Goal: Transaction & Acquisition: Purchase product/service

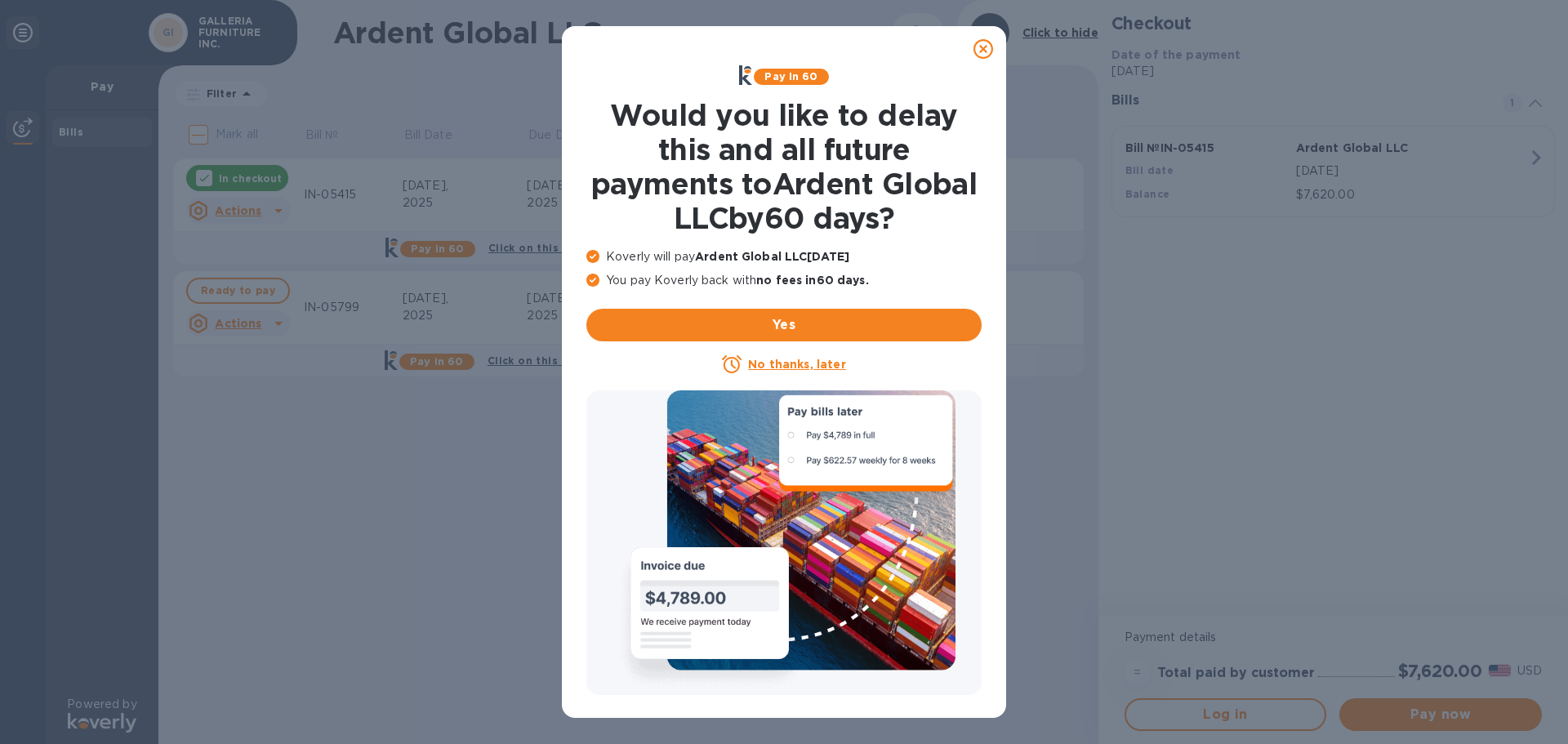
click at [805, 366] on u "No thanks, later" at bounding box center [796, 364] width 97 height 13
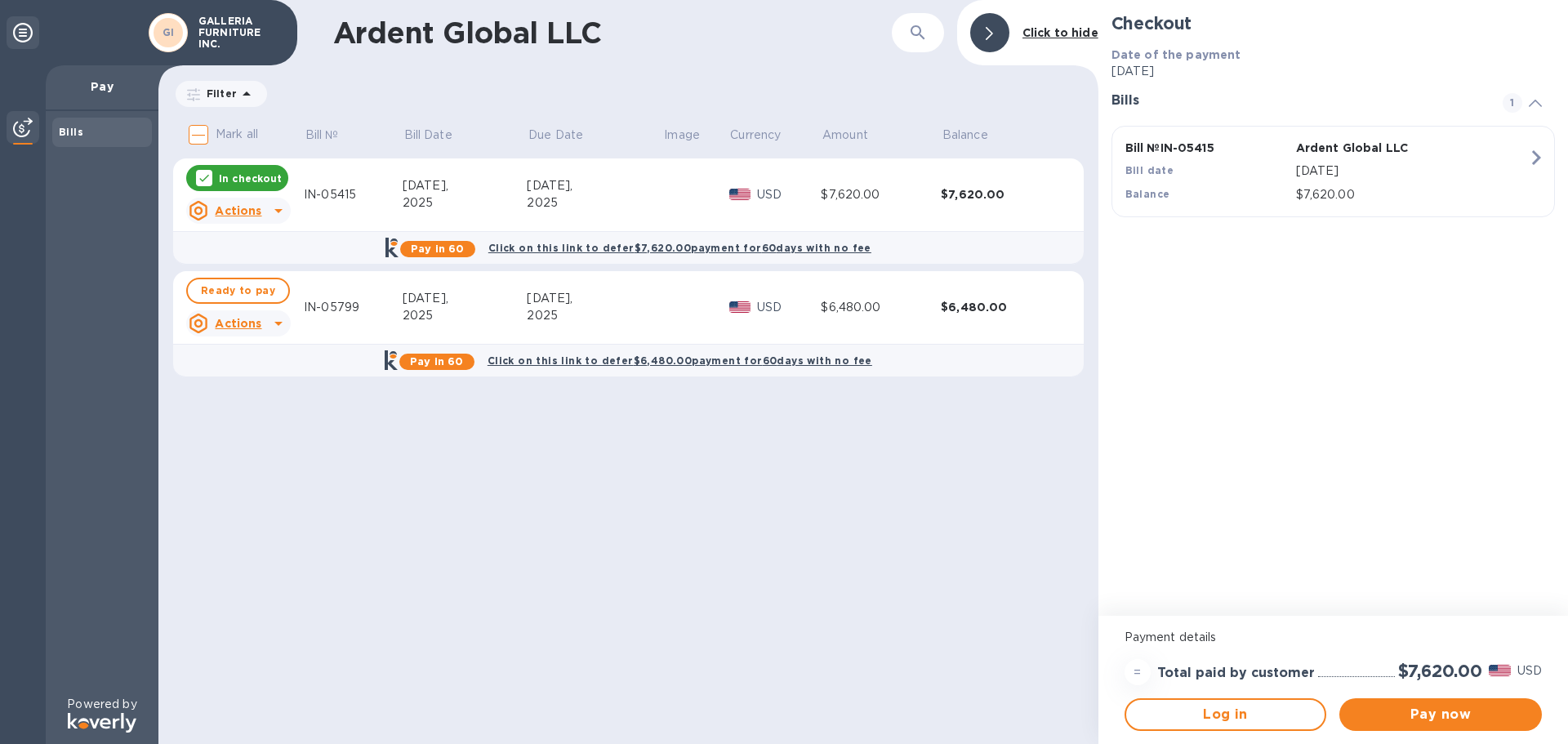
click at [247, 179] on p "In checkout" at bounding box center [250, 178] width 63 height 14
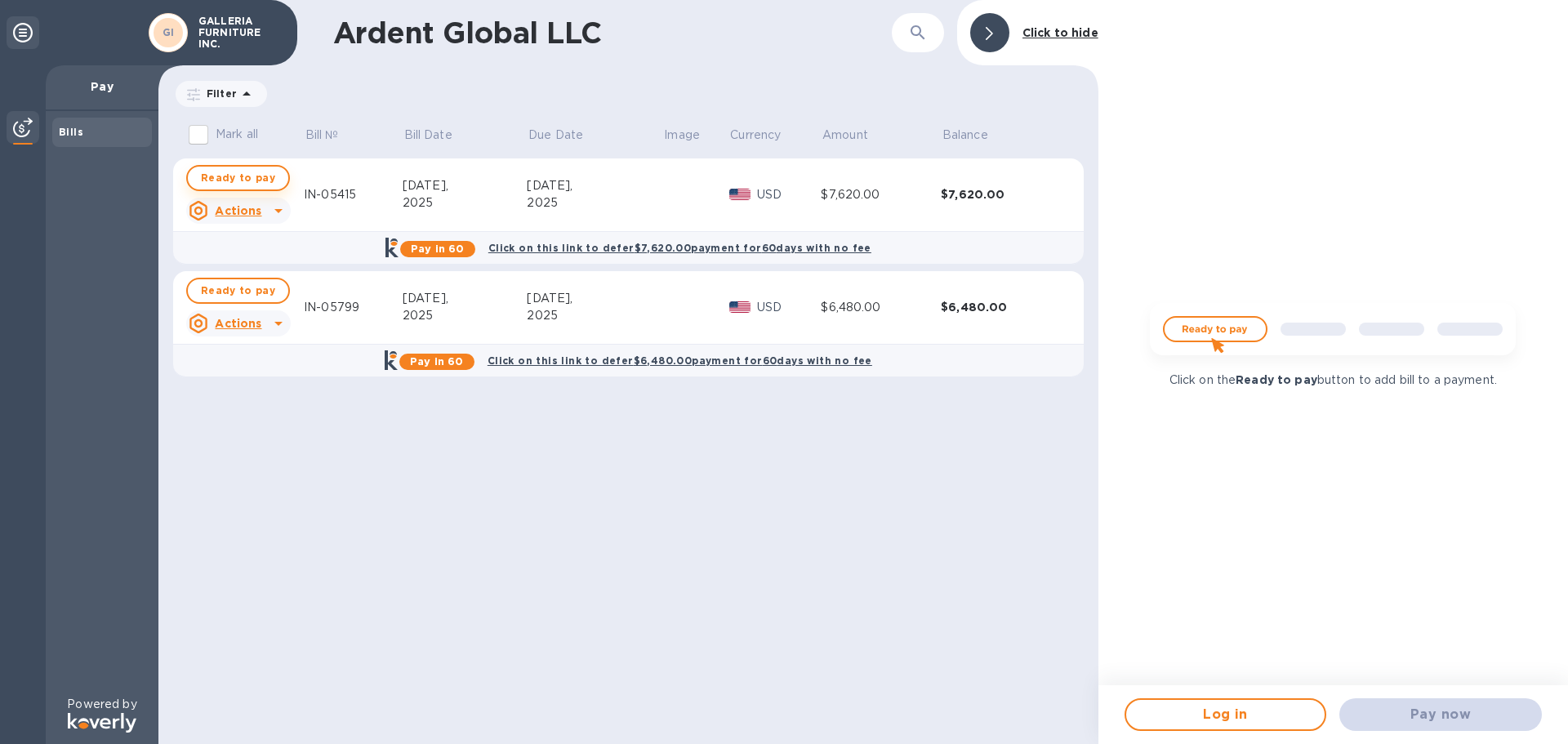
click at [250, 176] on span "Ready to pay" at bounding box center [238, 178] width 74 height 20
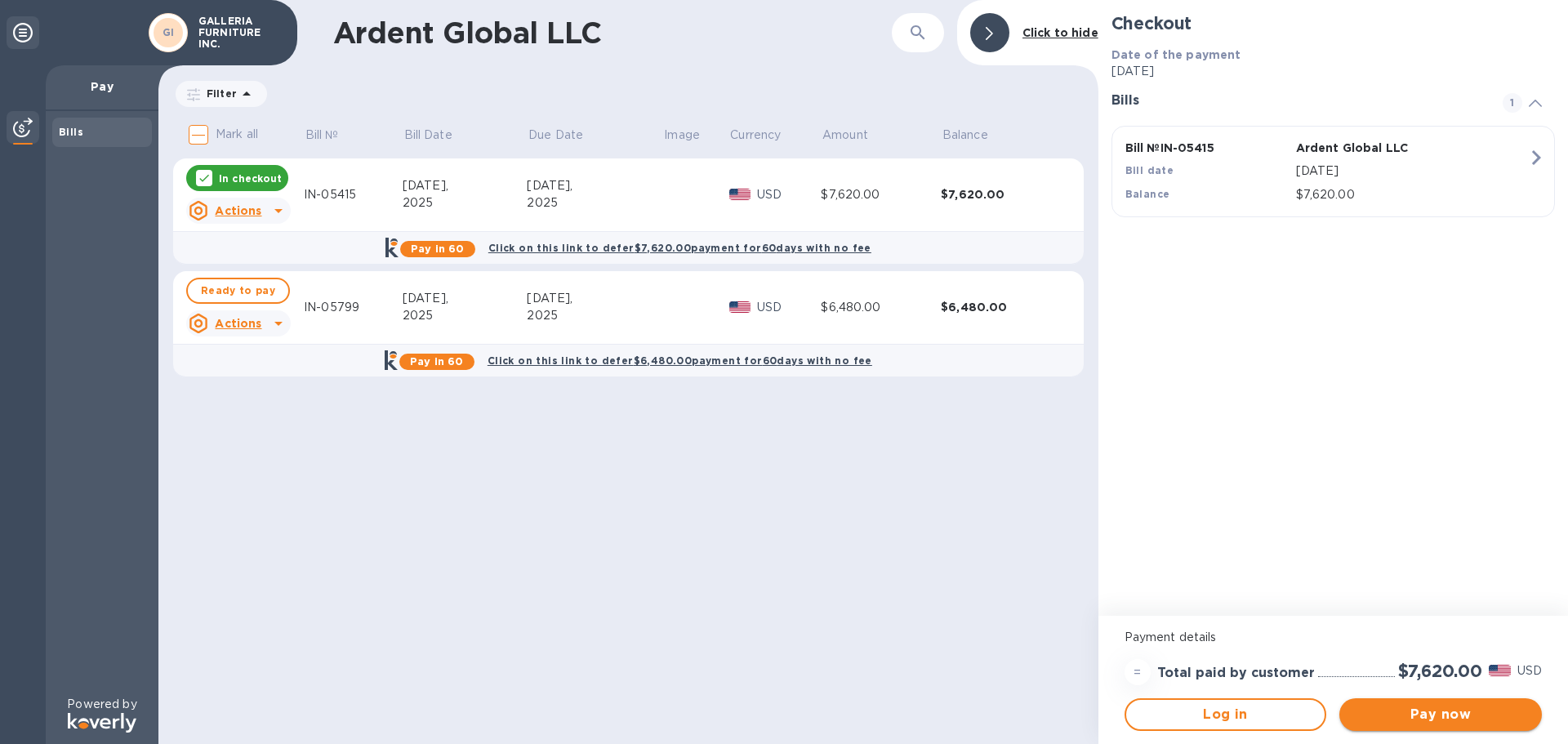
click at [1451, 719] on span "Pay now" at bounding box center [1441, 715] width 176 height 20
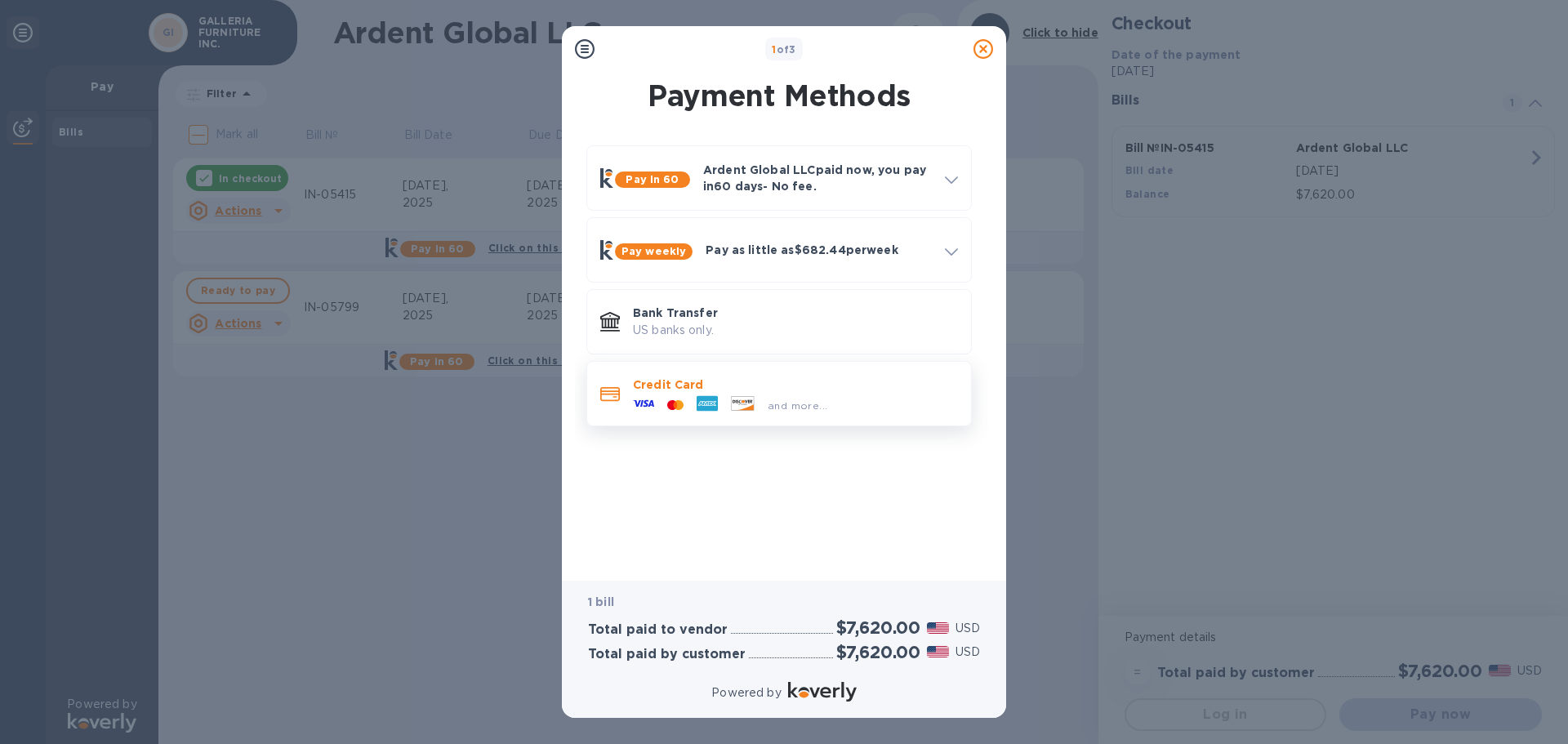
click at [699, 400] on icon at bounding box center [707, 403] width 21 height 16
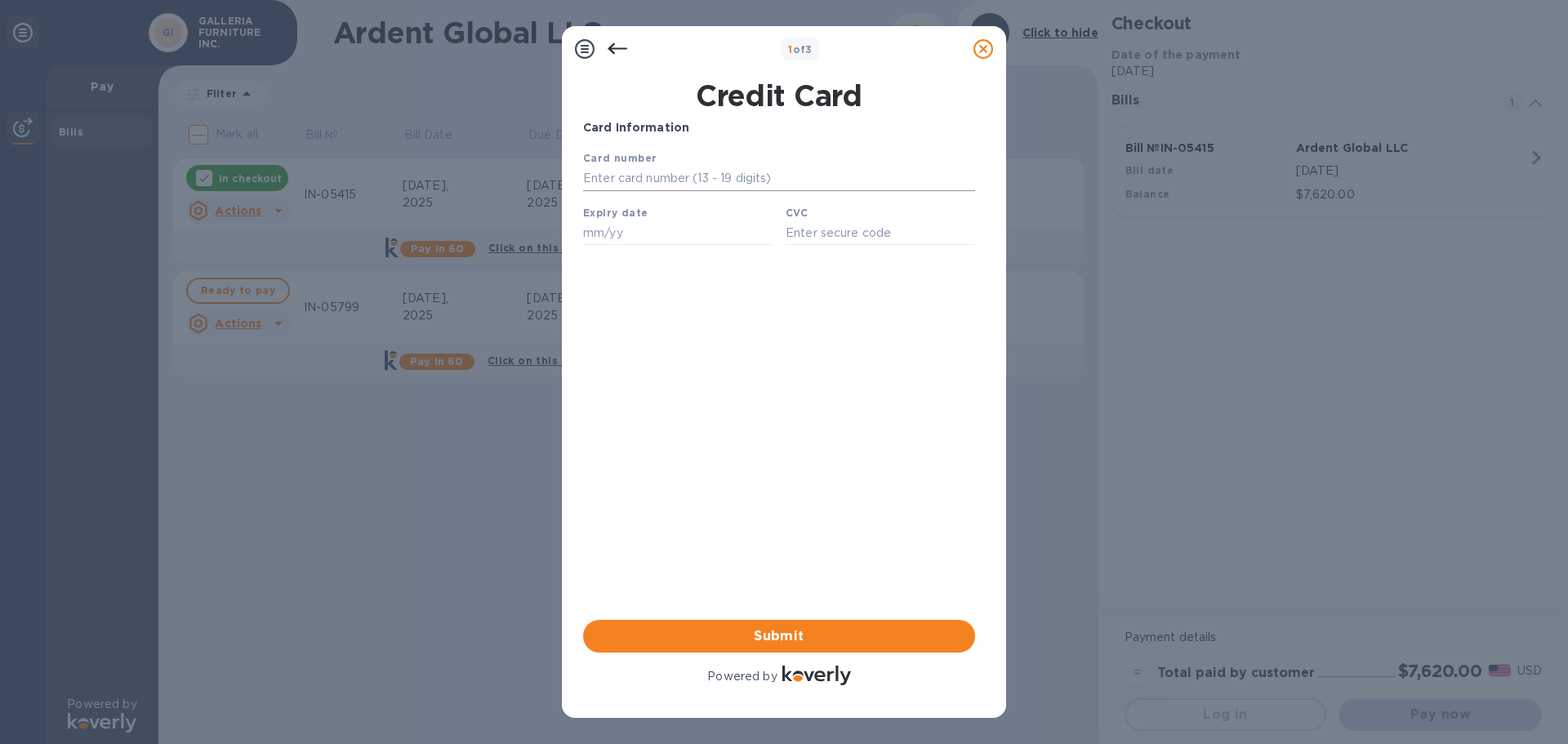
click at [704, 180] on input "text" at bounding box center [779, 179] width 392 height 25
type input "[CREDIT_CARD_NUMBER]"
type input "10/28"
click at [836, 229] on input "text" at bounding box center [880, 233] width 189 height 25
type input "1829"
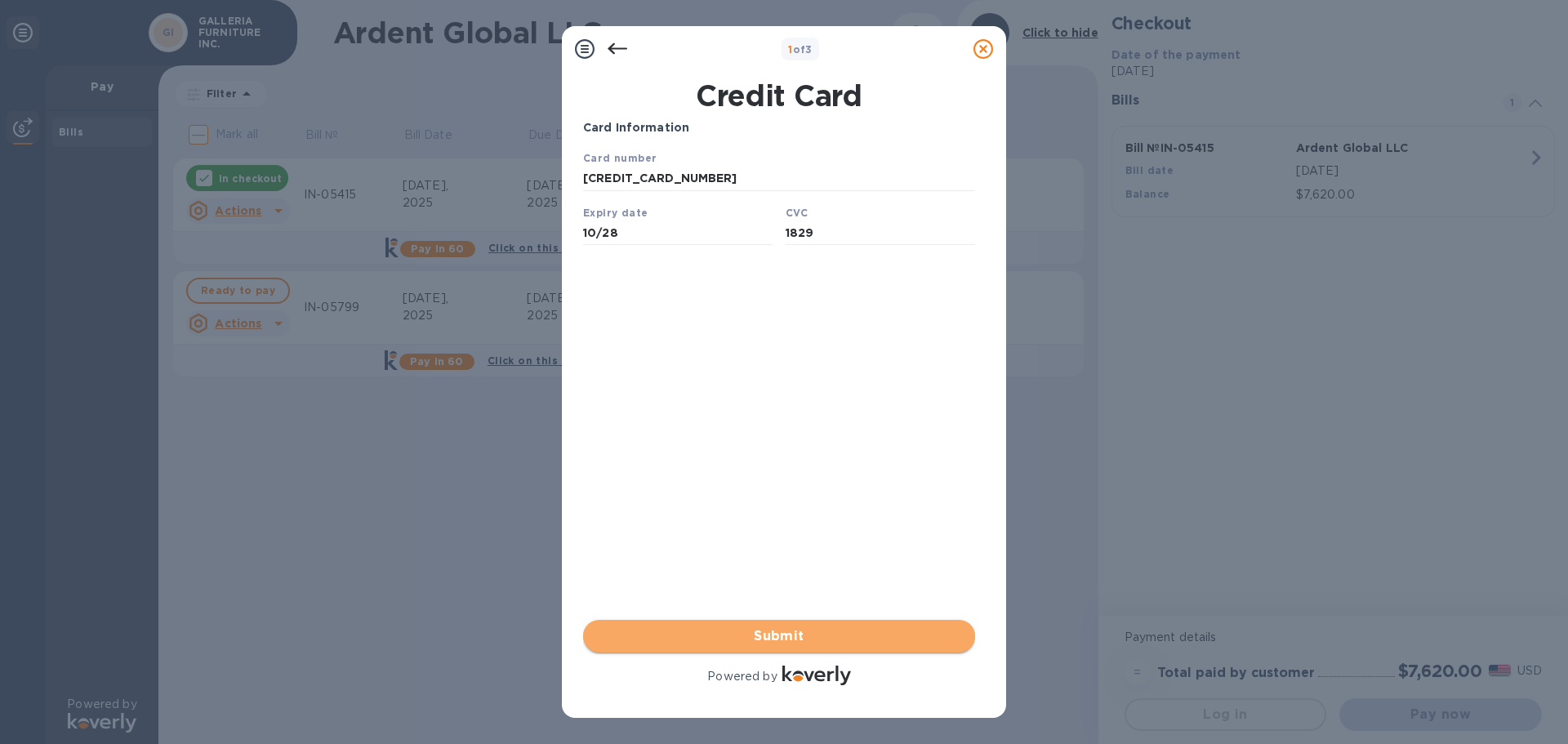
click at [782, 636] on span "Submit" at bounding box center [779, 636] width 366 height 20
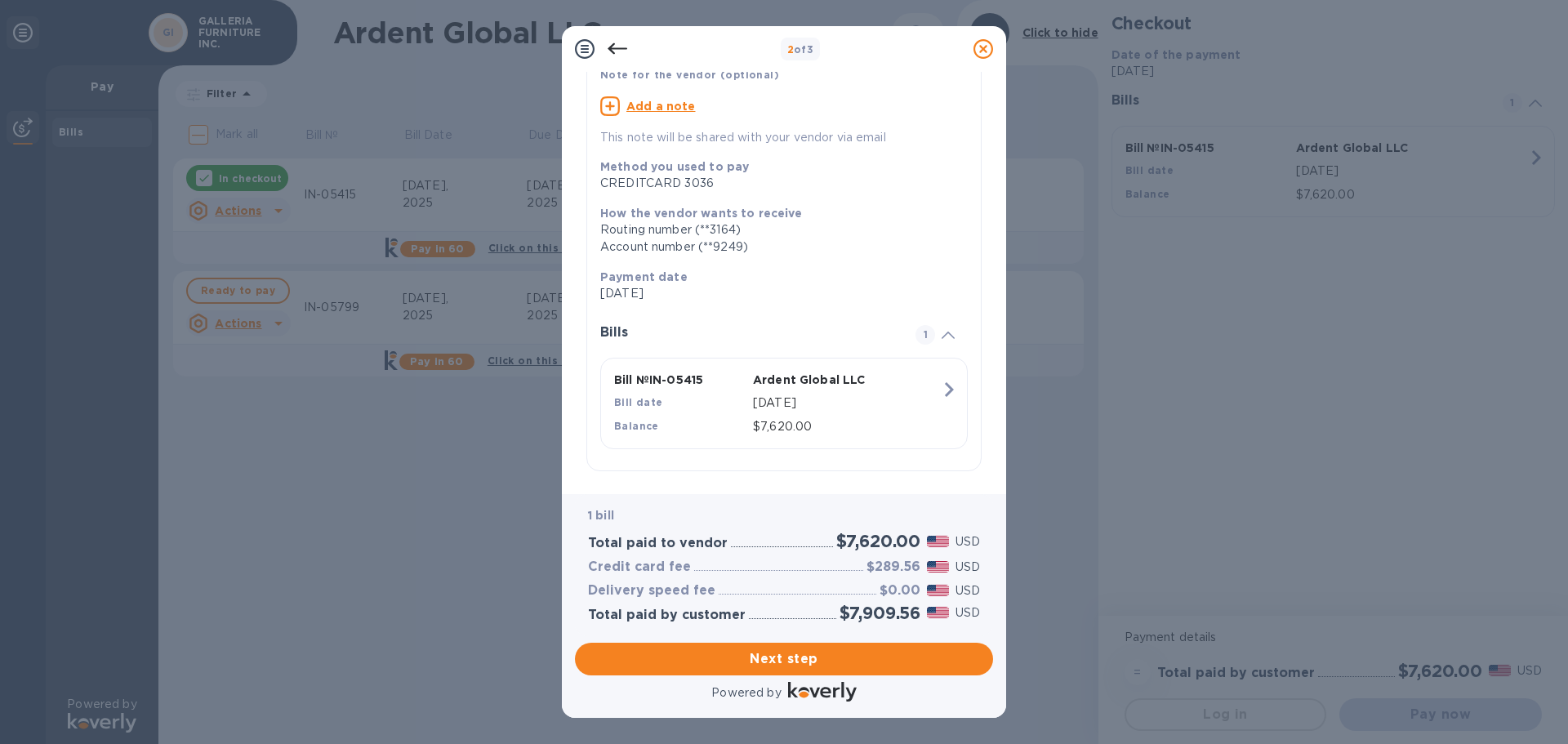
scroll to position [133, 0]
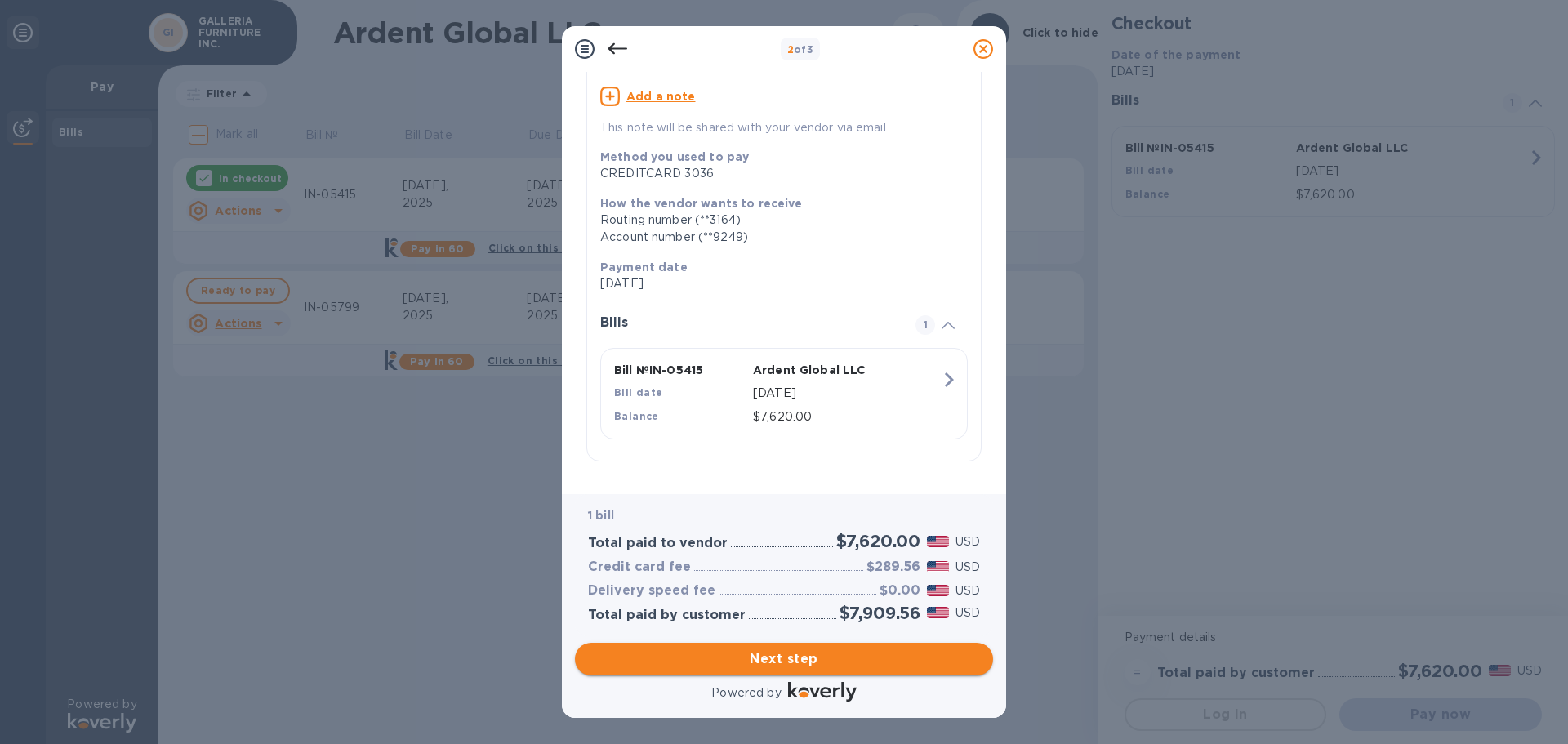
click at [808, 660] on span "Next step" at bounding box center [784, 659] width 392 height 20
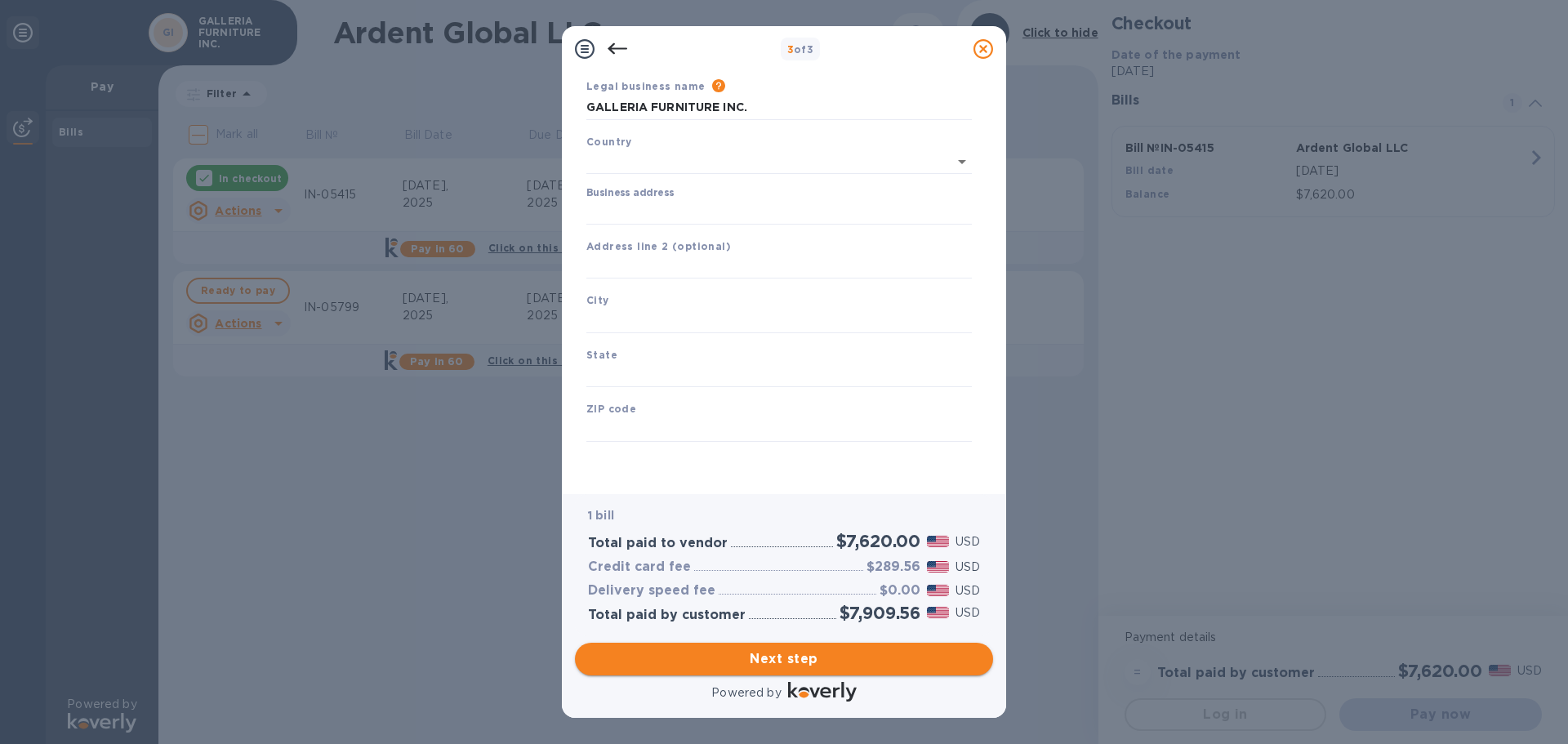
type input "[GEOGRAPHIC_DATA]"
click at [642, 216] on input "Business address" at bounding box center [779, 212] width 385 height 25
type input "[STREET_ADDRESS]"
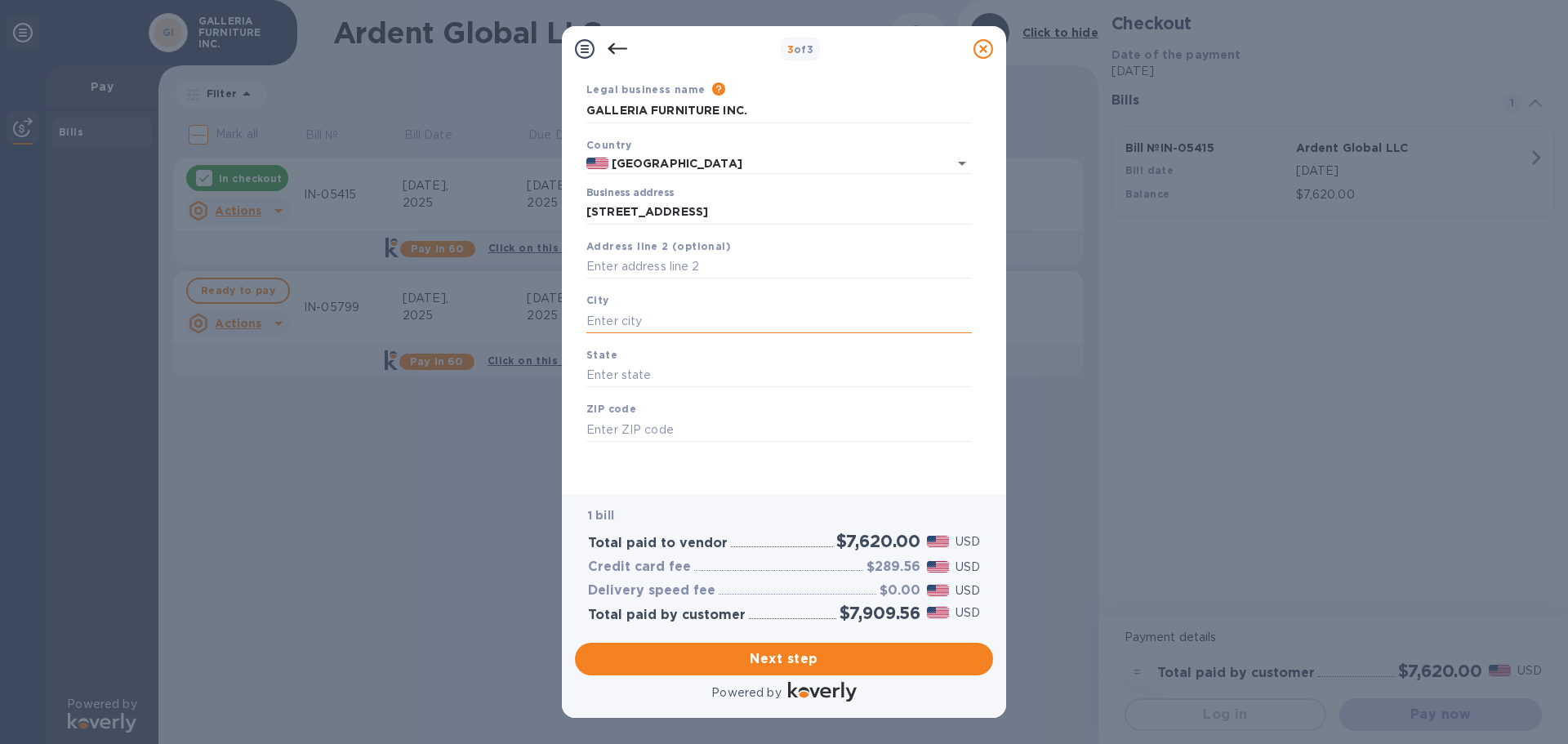
click at [666, 330] on input "text" at bounding box center [779, 321] width 385 height 25
click at [653, 372] on input "text" at bounding box center [779, 376] width 385 height 25
click at [635, 426] on input "text" at bounding box center [779, 430] width 385 height 25
type input "73108"
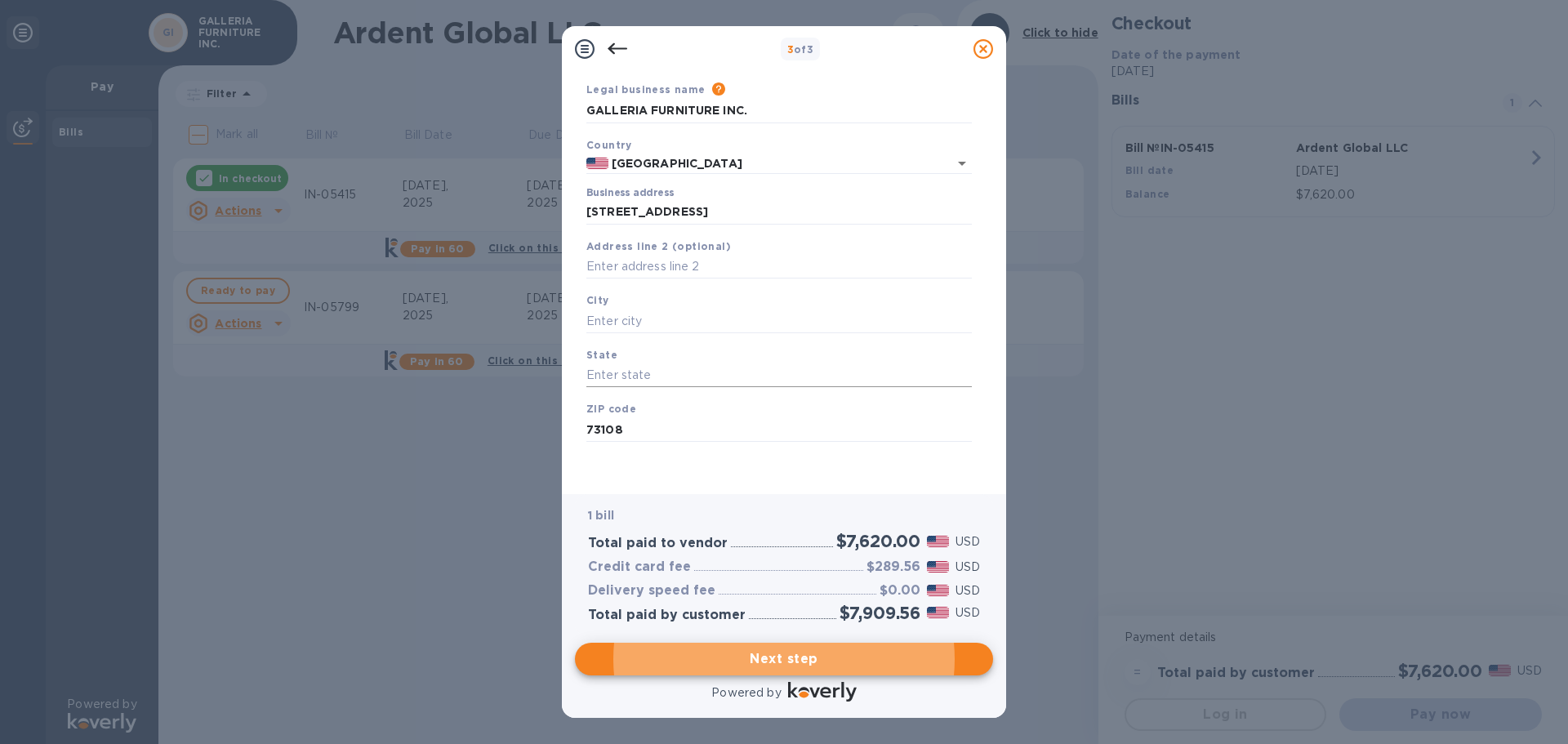
click at [636, 373] on input "text" at bounding box center [779, 376] width 385 height 25
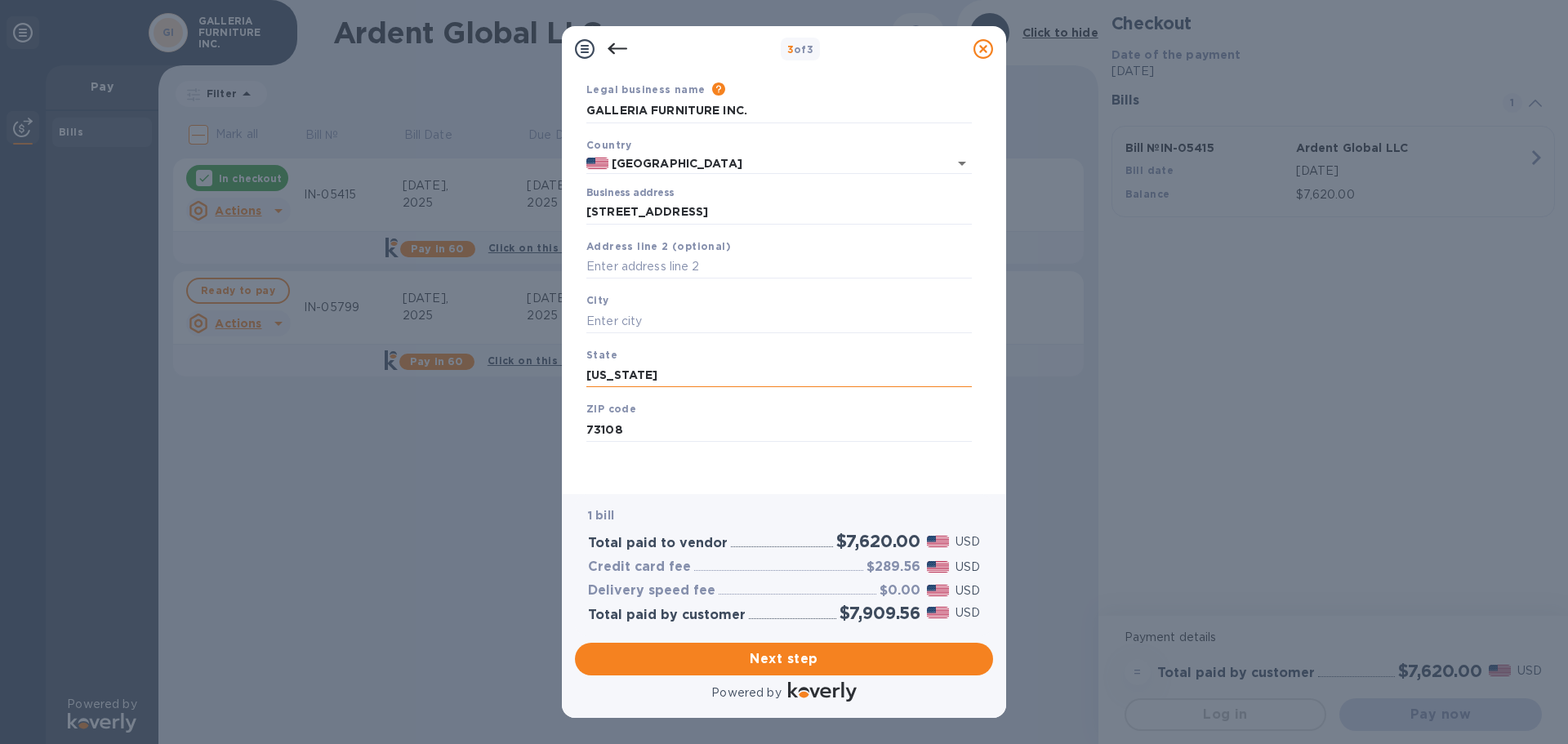
type input "[US_STATE]"
type input "[US_STATE][GEOGRAPHIC_DATA]"
click at [743, 660] on span "Next step" at bounding box center [784, 659] width 392 height 20
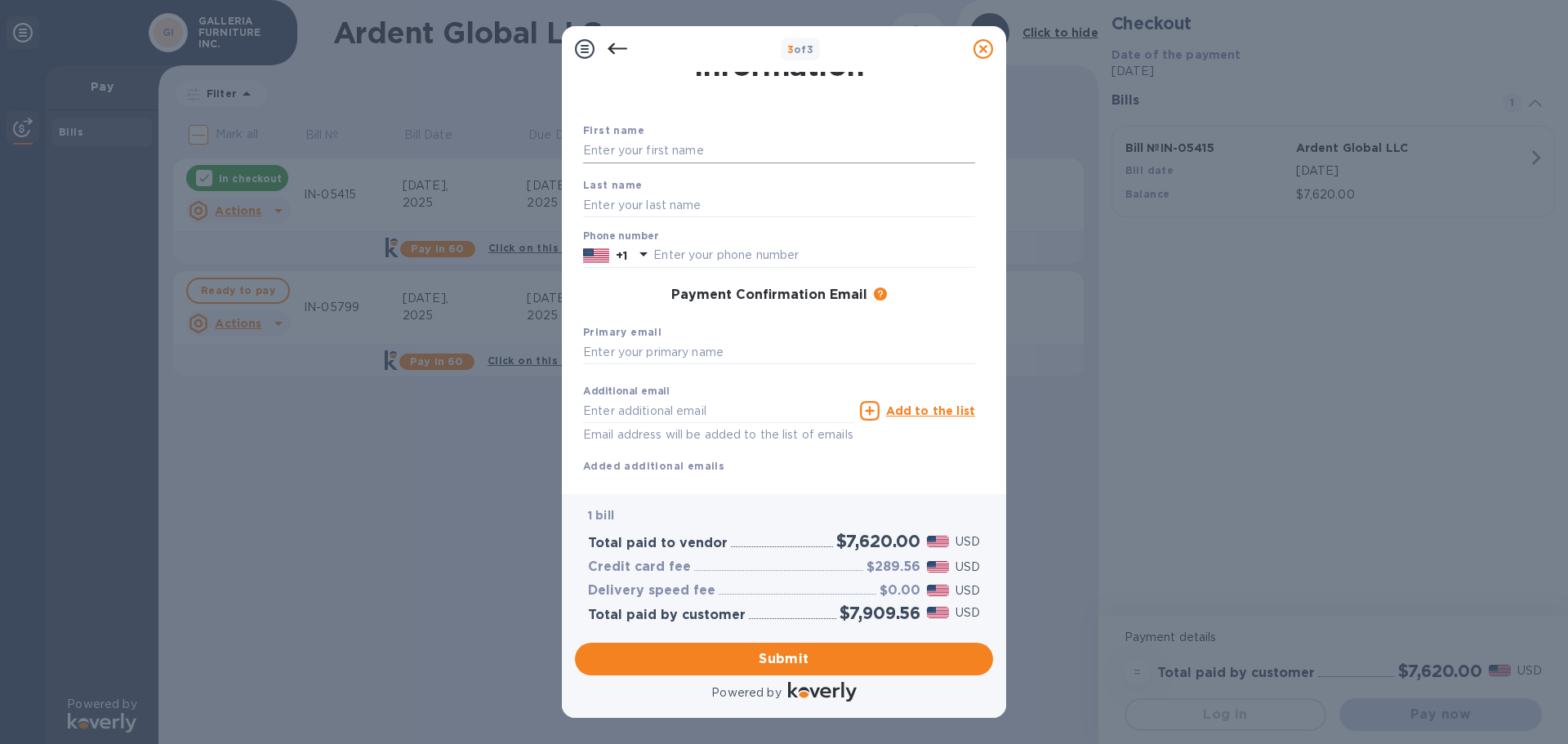
click at [648, 153] on input "text" at bounding box center [779, 151] width 392 height 25
type input "Don"
type input "[PERSON_NAME]"
type input "4059429222"
type input "[EMAIL_ADDRESS][DOMAIN_NAME]"
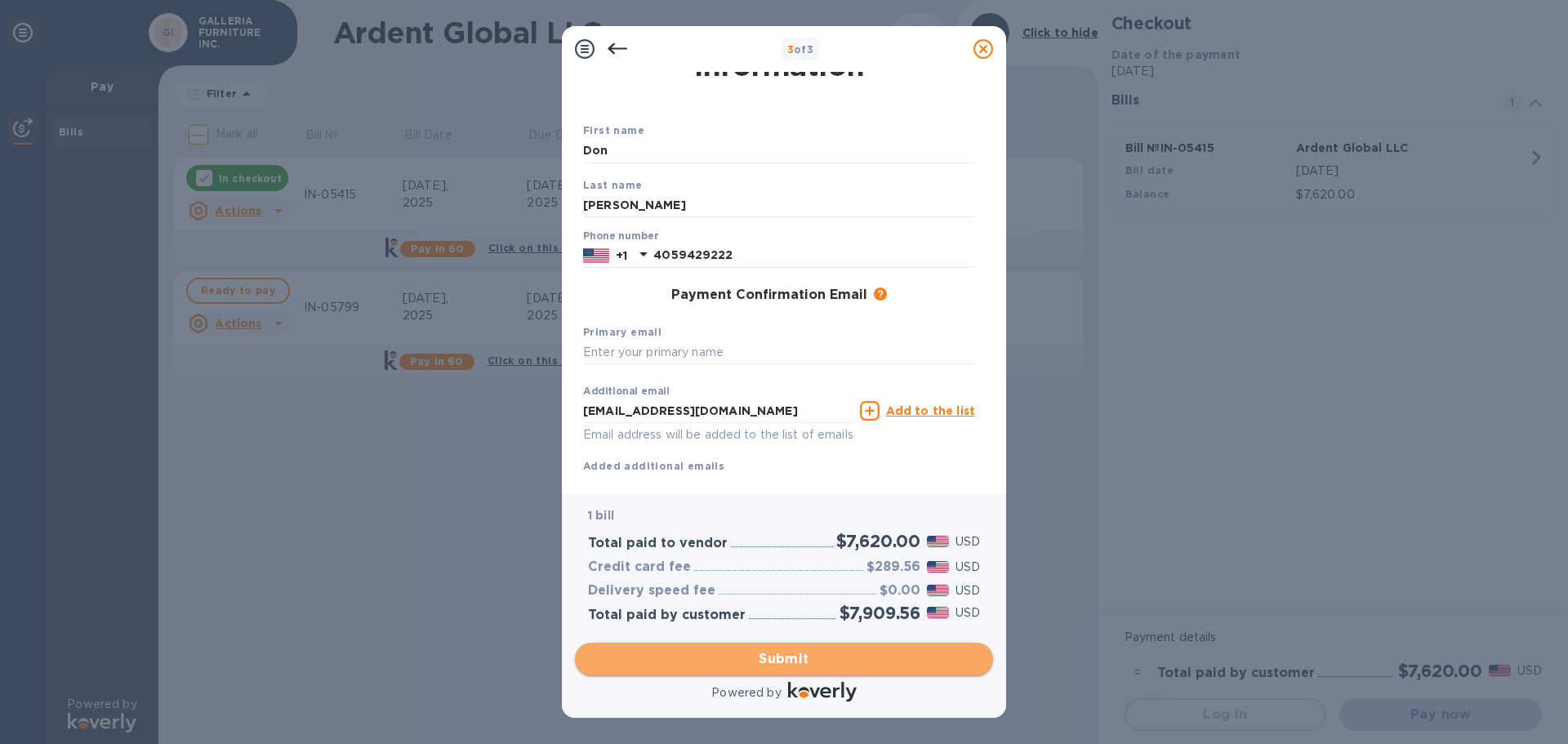
click at [804, 657] on span "Submit" at bounding box center [784, 659] width 392 height 20
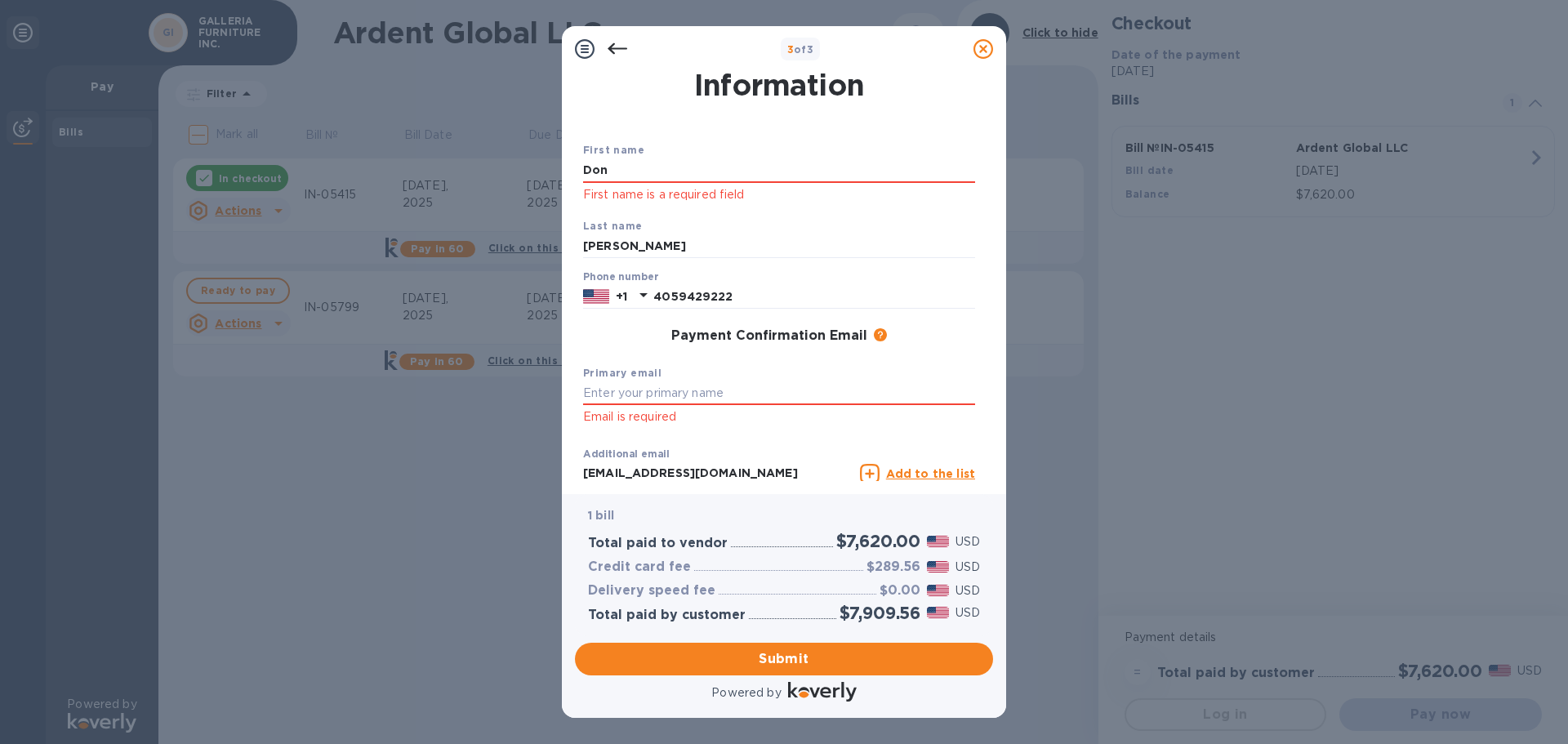
scroll to position [0, 0]
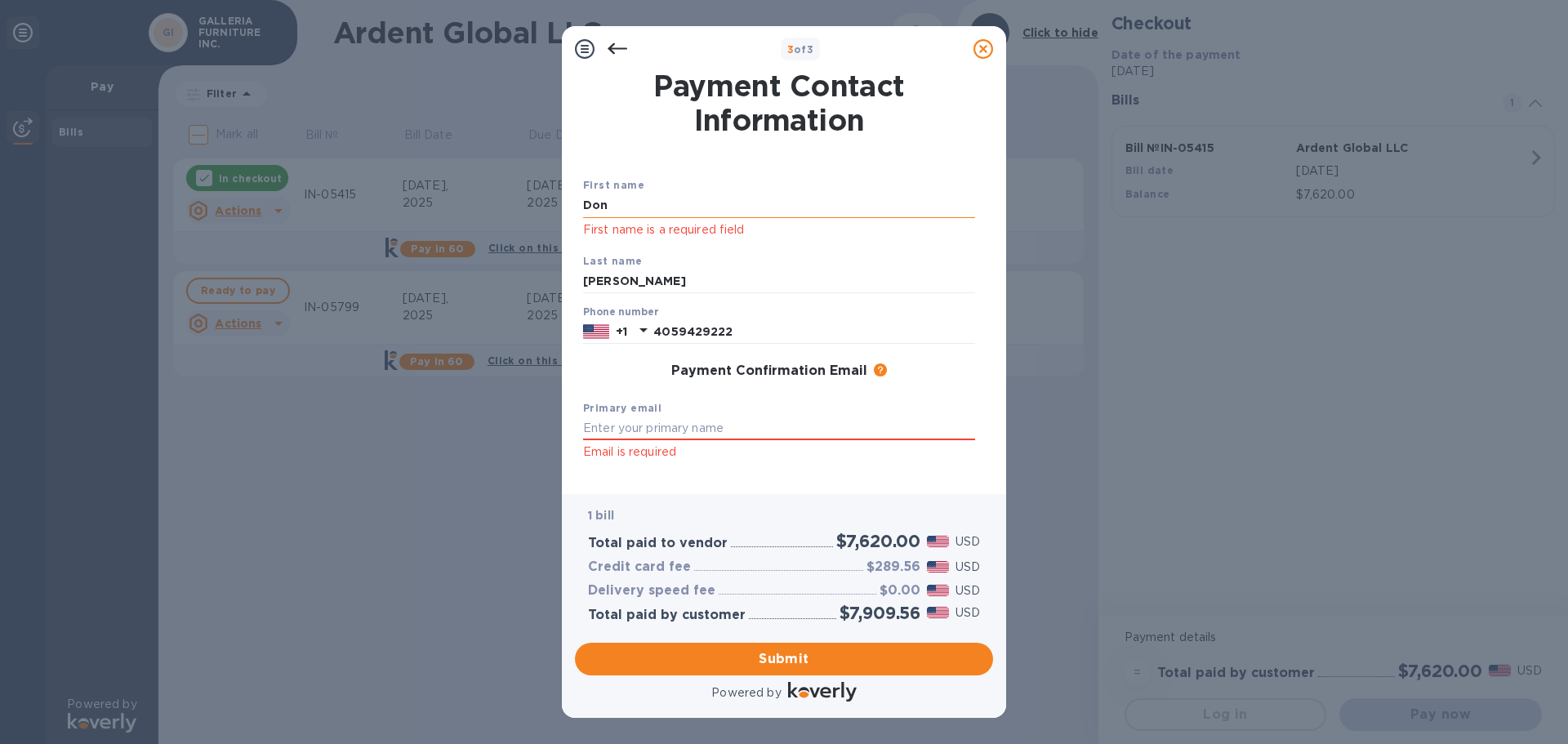
click at [635, 207] on input "Don" at bounding box center [779, 206] width 392 height 25
type input "D"
type input "Don"
click at [831, 657] on span "Submit" at bounding box center [784, 659] width 392 height 20
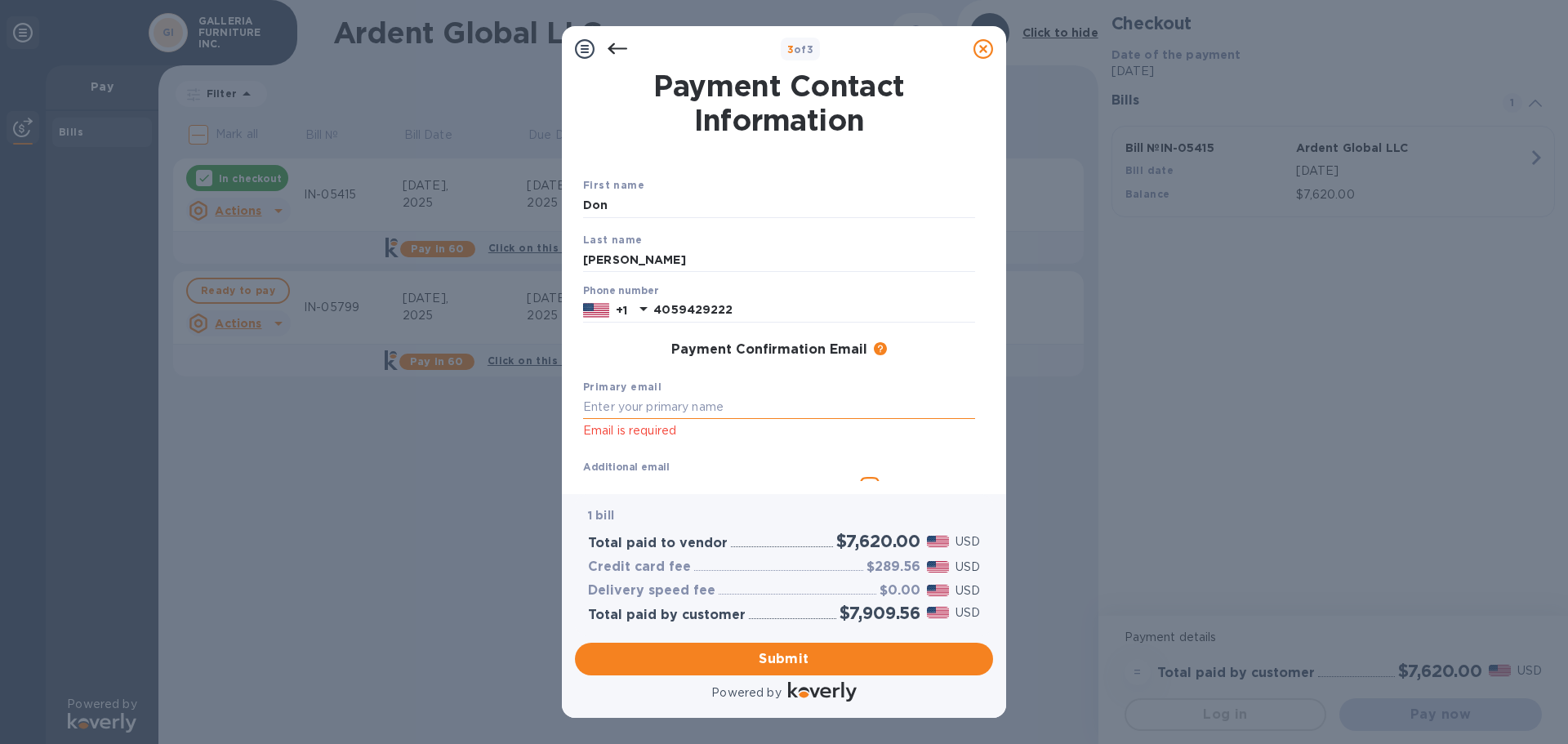
click at [655, 404] on input "text" at bounding box center [779, 408] width 392 height 25
type input "[EMAIL_ADDRESS][DOMAIN_NAME]"
click at [773, 664] on span "Submit" at bounding box center [784, 659] width 392 height 20
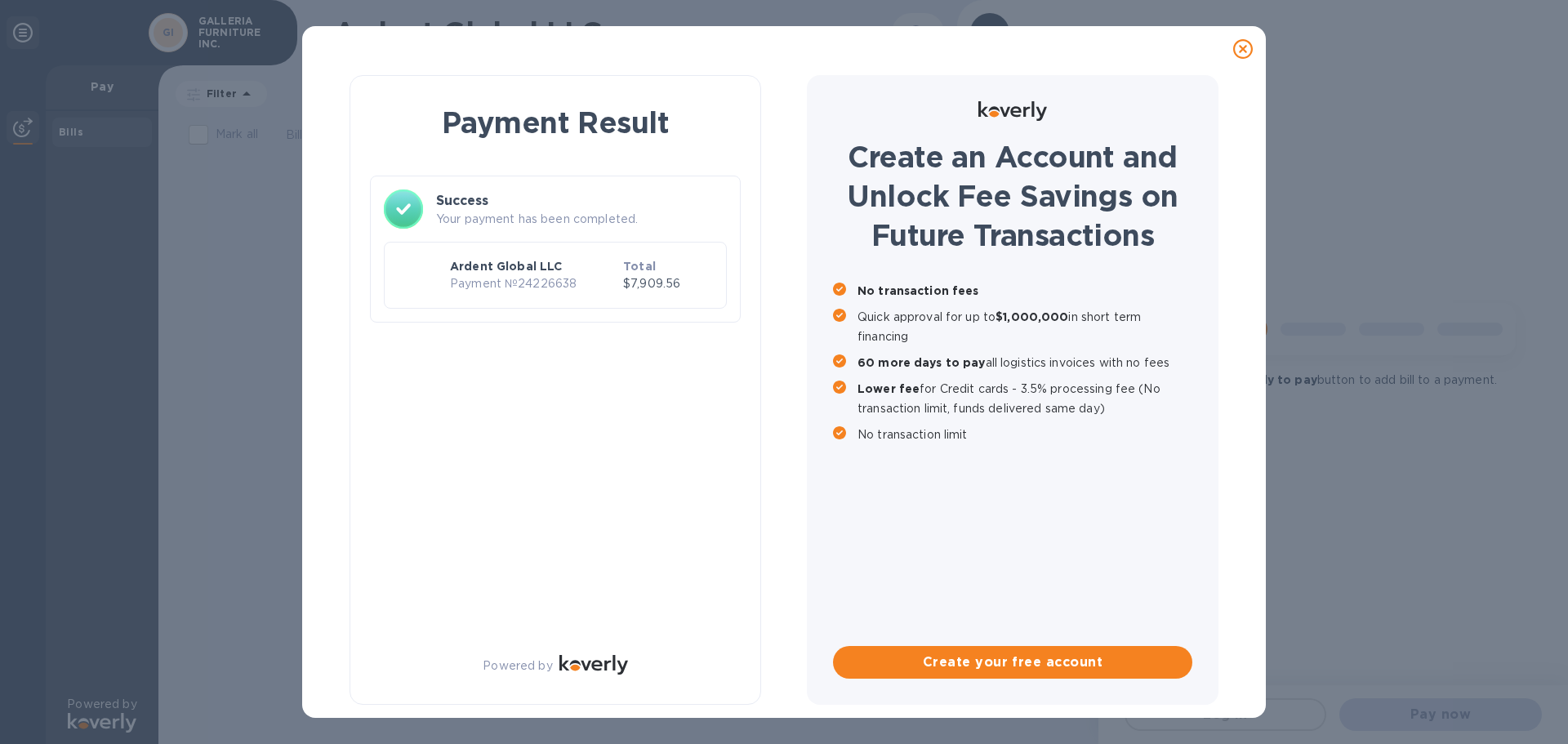
checkbox input "true"
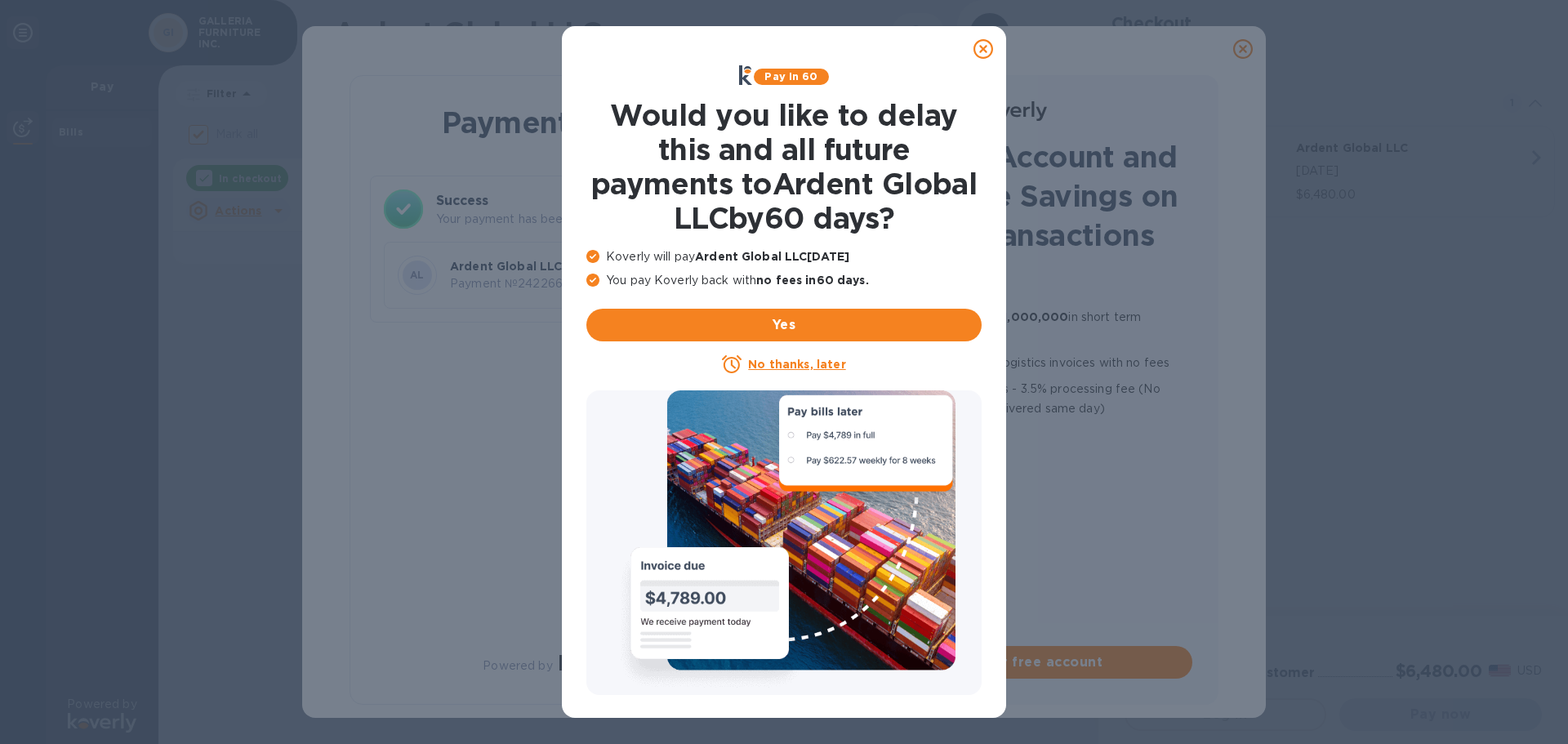
click at [982, 47] on icon at bounding box center [983, 49] width 20 height 20
